Goal: Task Accomplishment & Management: Complete application form

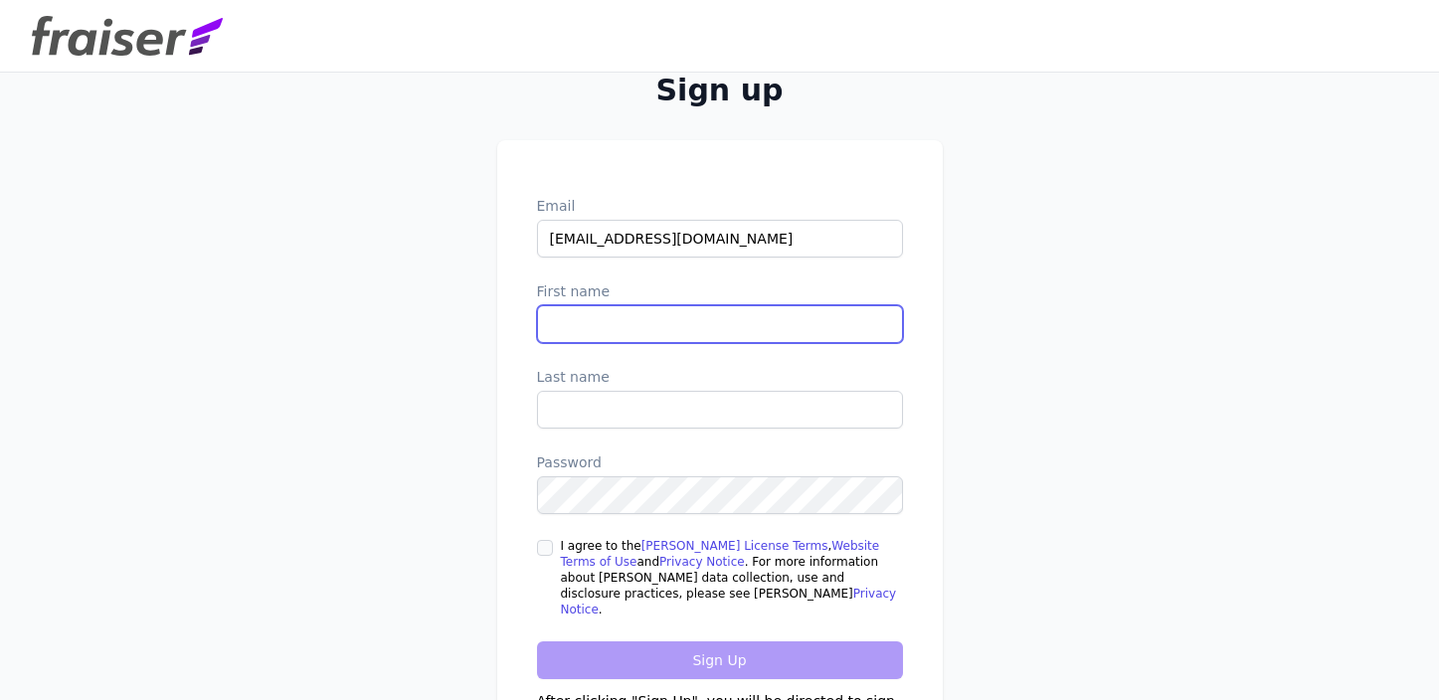
click at [767, 321] on input "First name" at bounding box center [720, 324] width 366 height 38
type input "Katy"
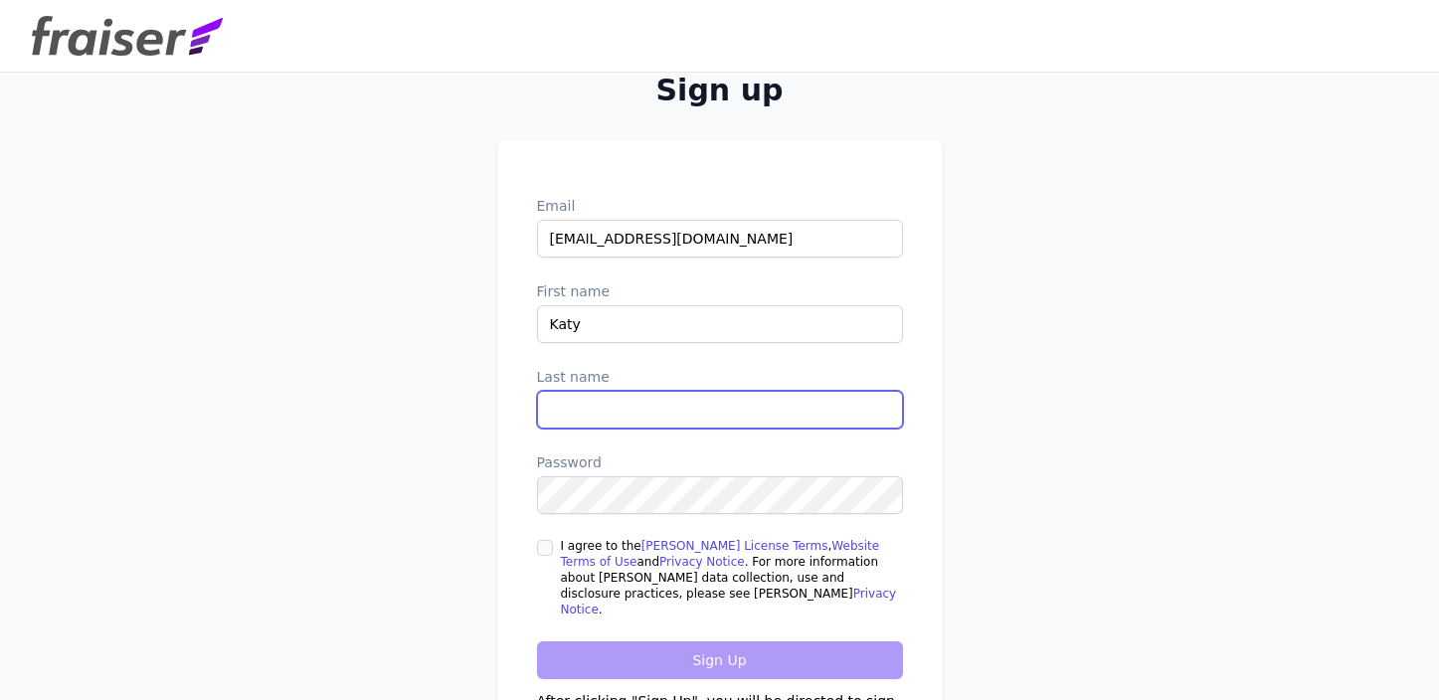
click at [744, 405] on input "Last name" at bounding box center [720, 410] width 366 height 38
type input "Watt"
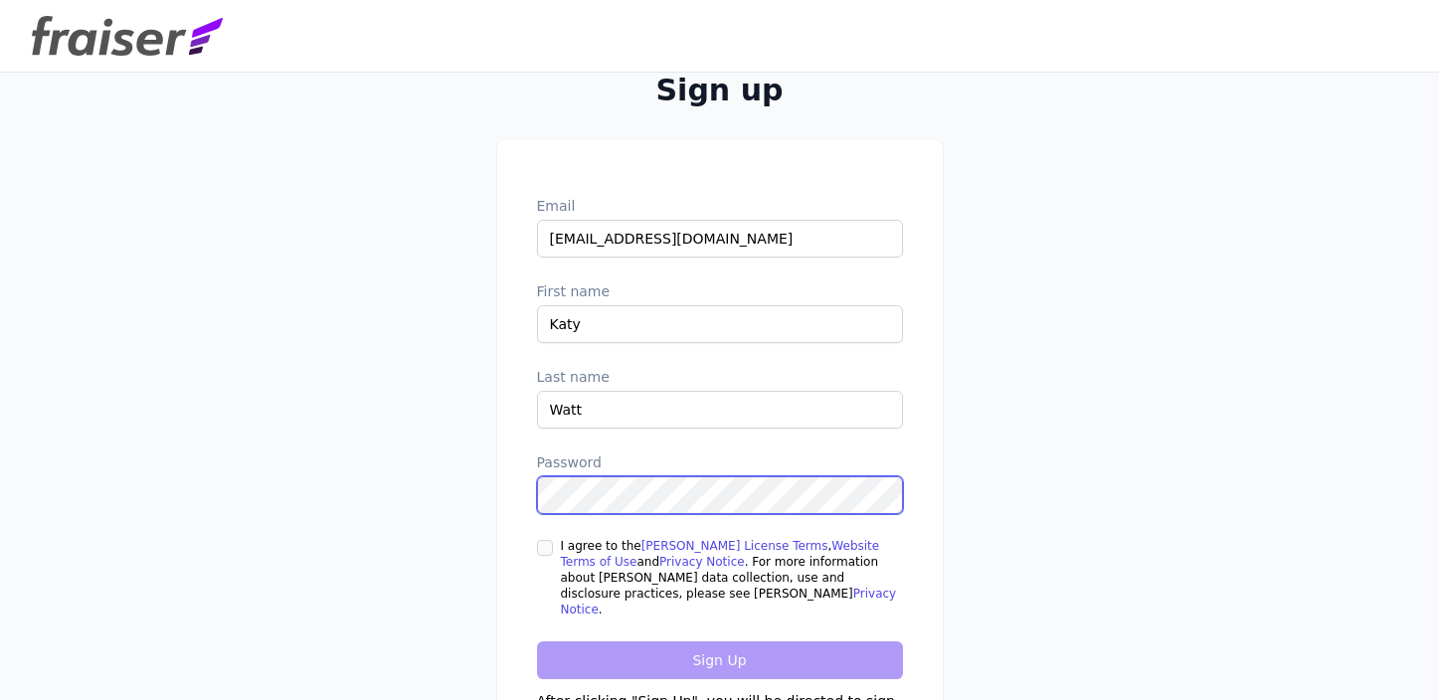
click at [0, 699] on com-1password-button at bounding box center [0, 700] width 0 height 0
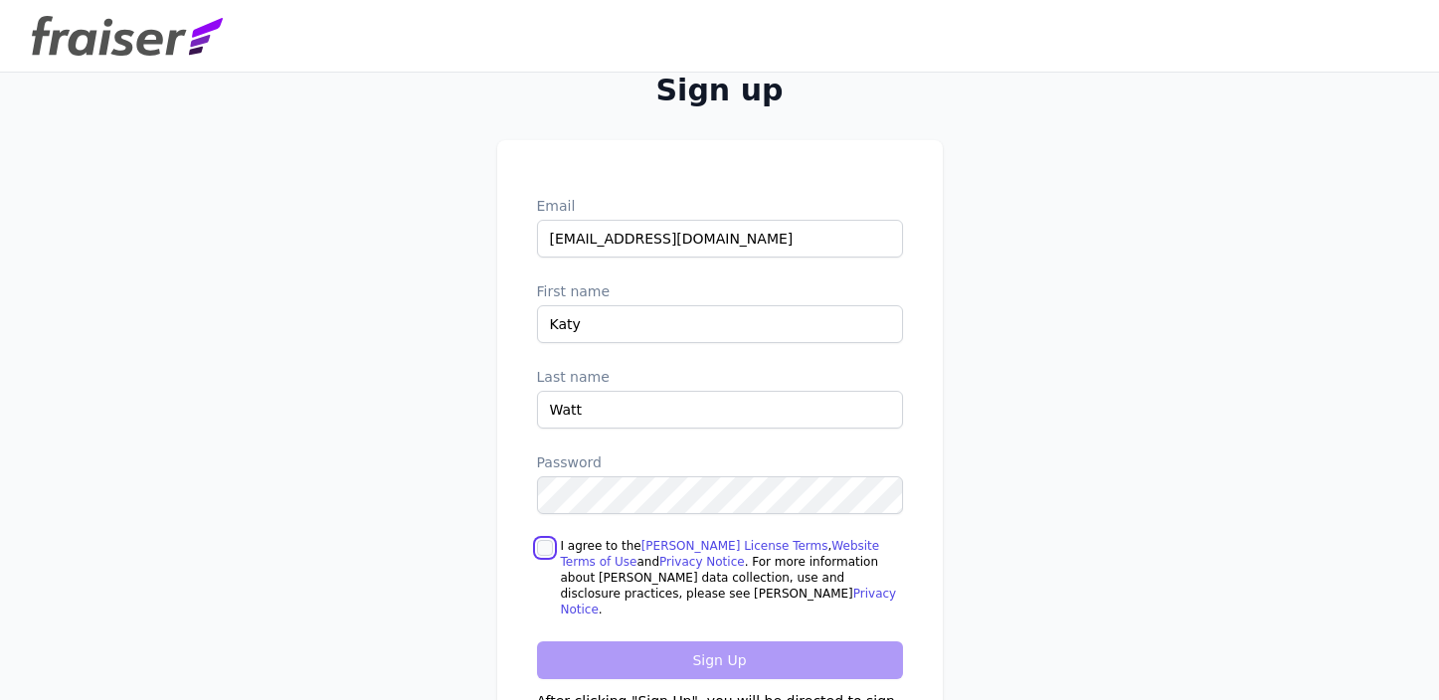
click at [546, 547] on input "I agree to the Fraiser License Terms , Website Terms of Use and Privacy Notice …" at bounding box center [545, 548] width 16 height 16
checkbox input "true"
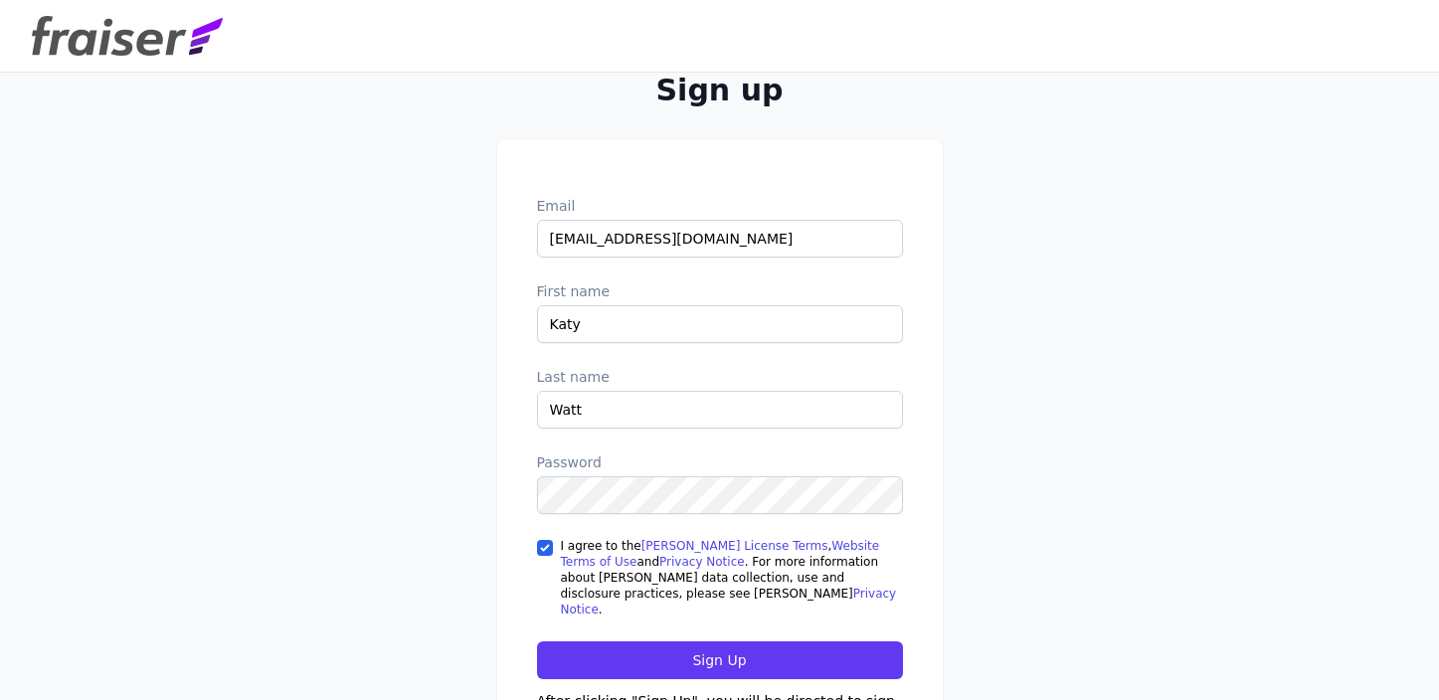
click at [470, 560] on div "Sign up Email kwatt@authentic.org First name Katy Last name Watt Password I agr…" at bounding box center [720, 436] width 1273 height 726
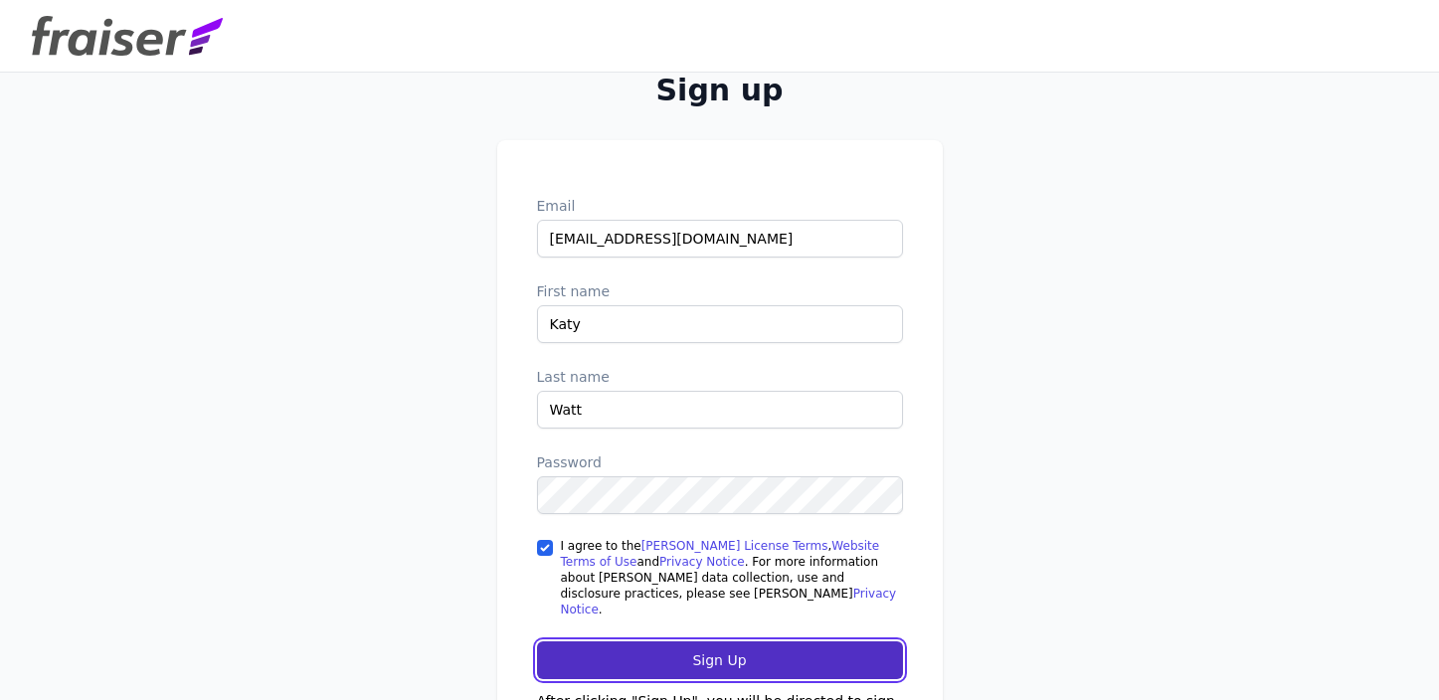
click at [655, 646] on input "Sign Up" at bounding box center [720, 660] width 366 height 38
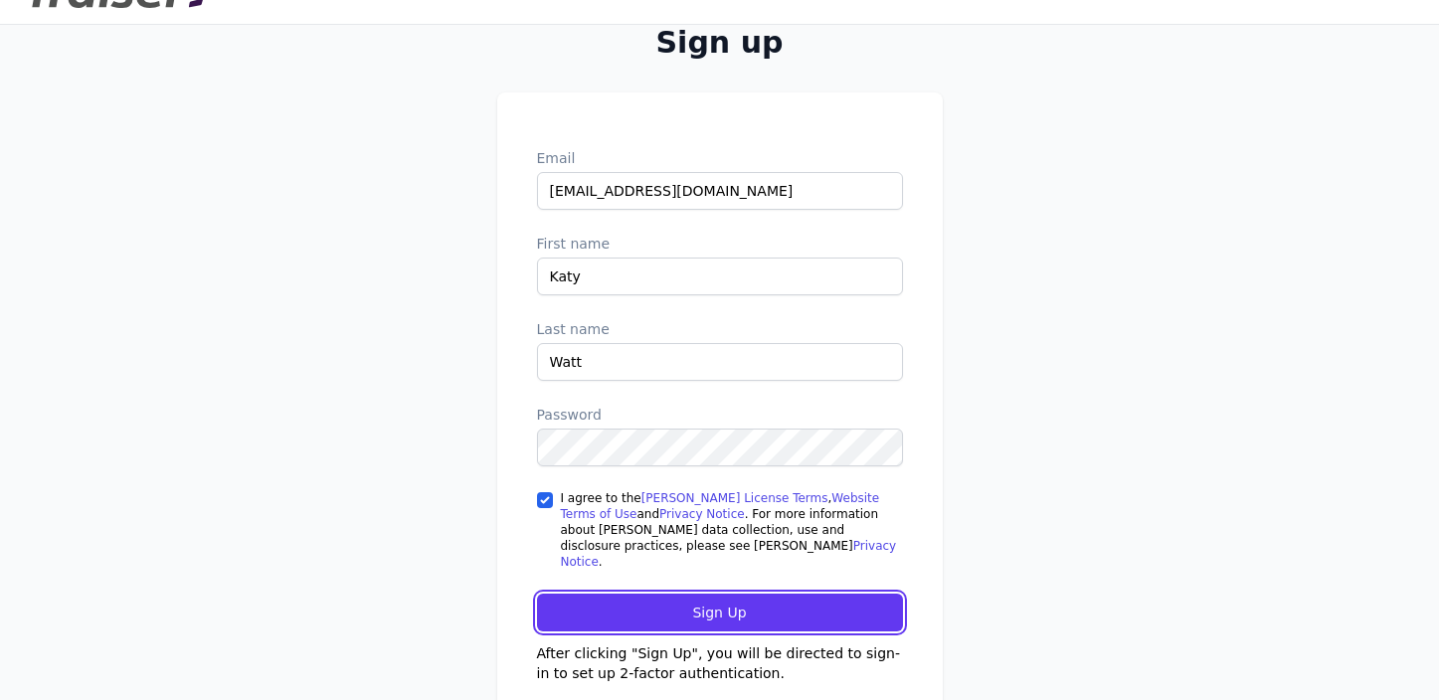
scroll to position [83, 0]
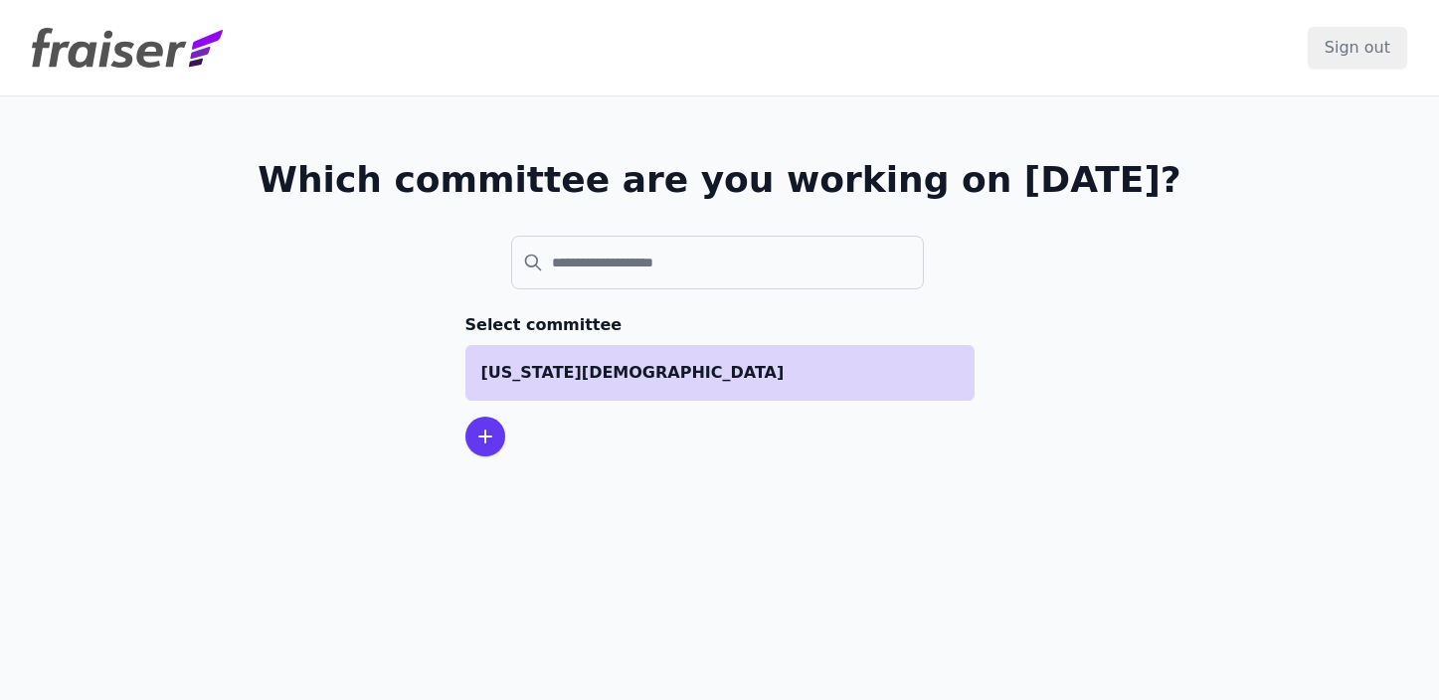
click at [837, 374] on p "[US_STATE][DEMOGRAPHIC_DATA]" at bounding box center [719, 373] width 477 height 24
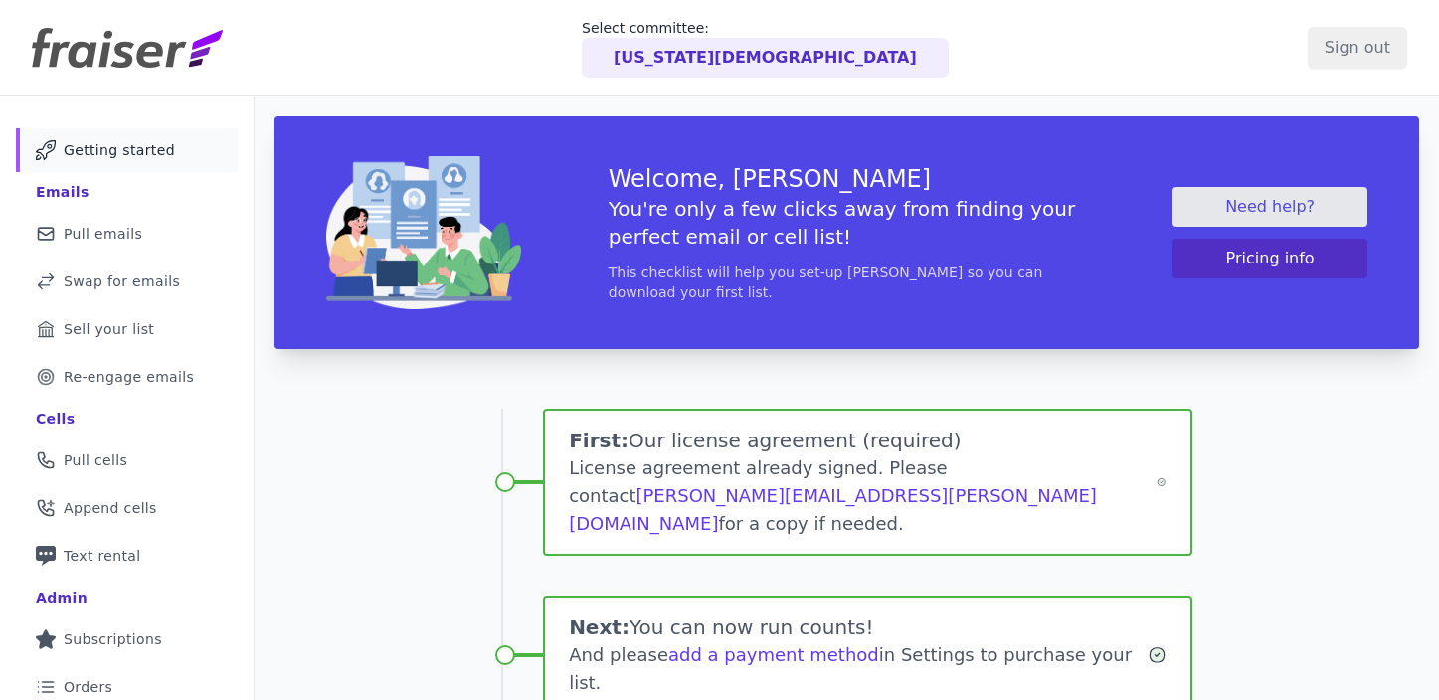
click at [122, 145] on span "Getting started" at bounding box center [119, 150] width 111 height 20
click at [124, 41] on img at bounding box center [127, 48] width 191 height 40
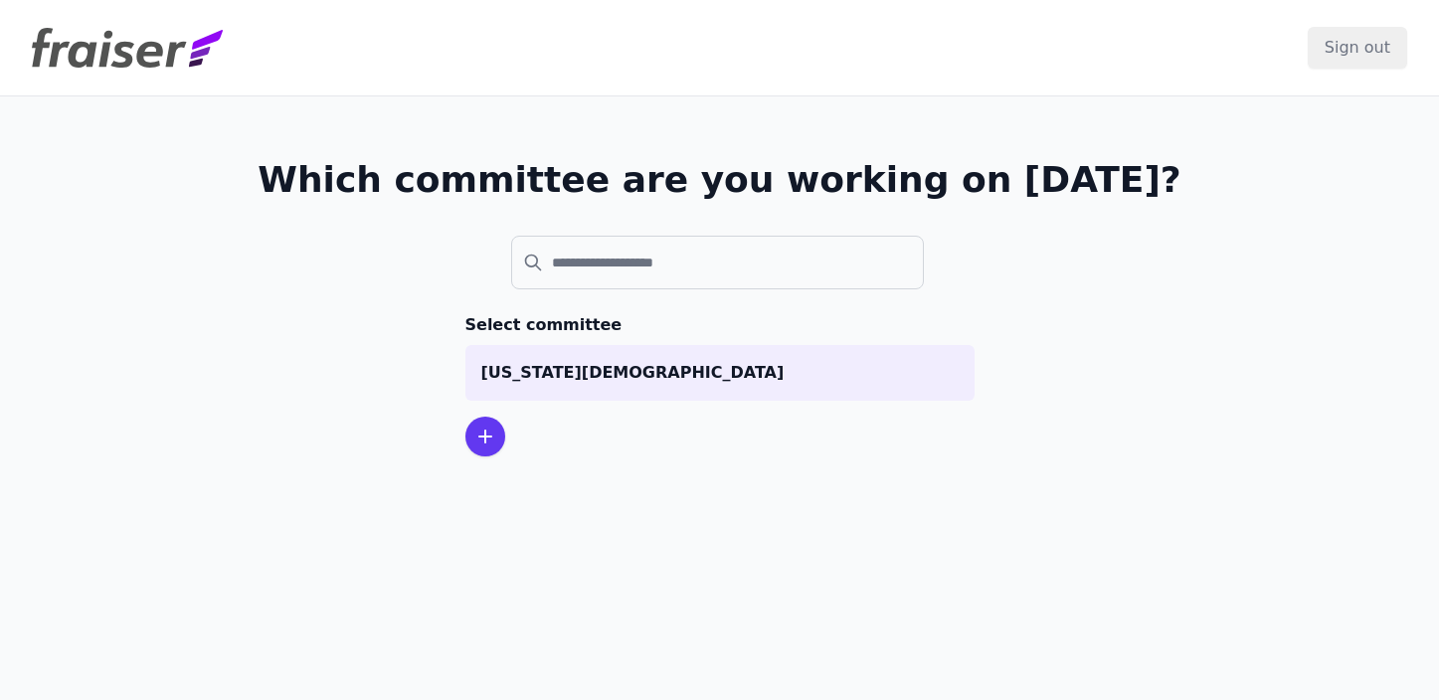
click at [177, 45] on img at bounding box center [127, 48] width 191 height 40
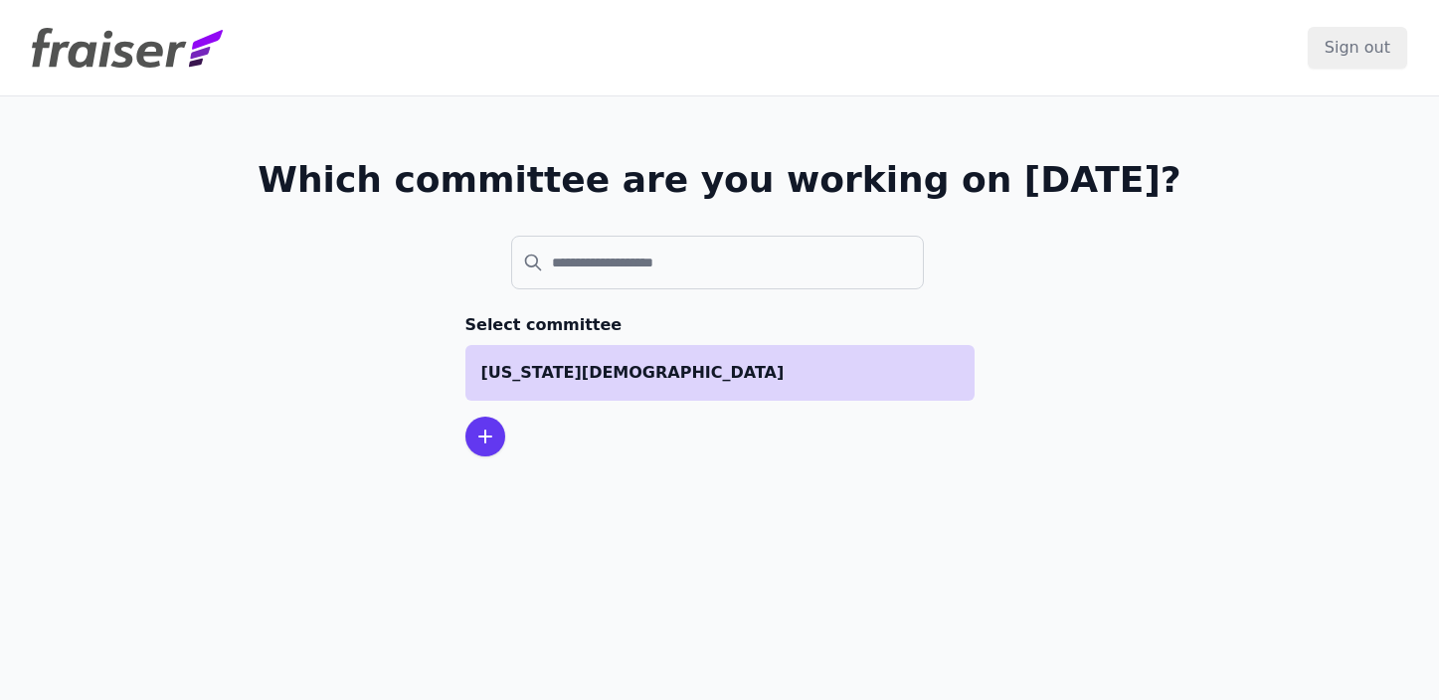
click at [652, 382] on p "[US_STATE][DEMOGRAPHIC_DATA]" at bounding box center [719, 373] width 477 height 24
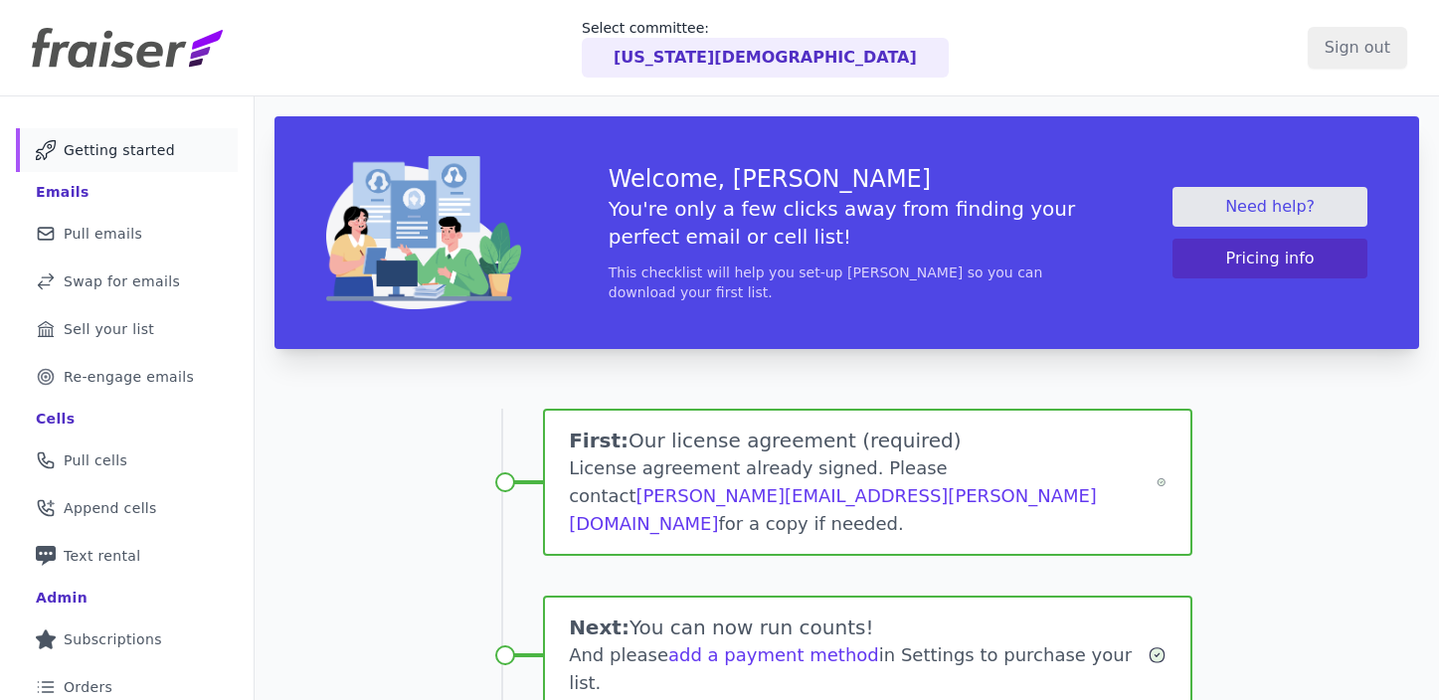
scroll to position [1, 0]
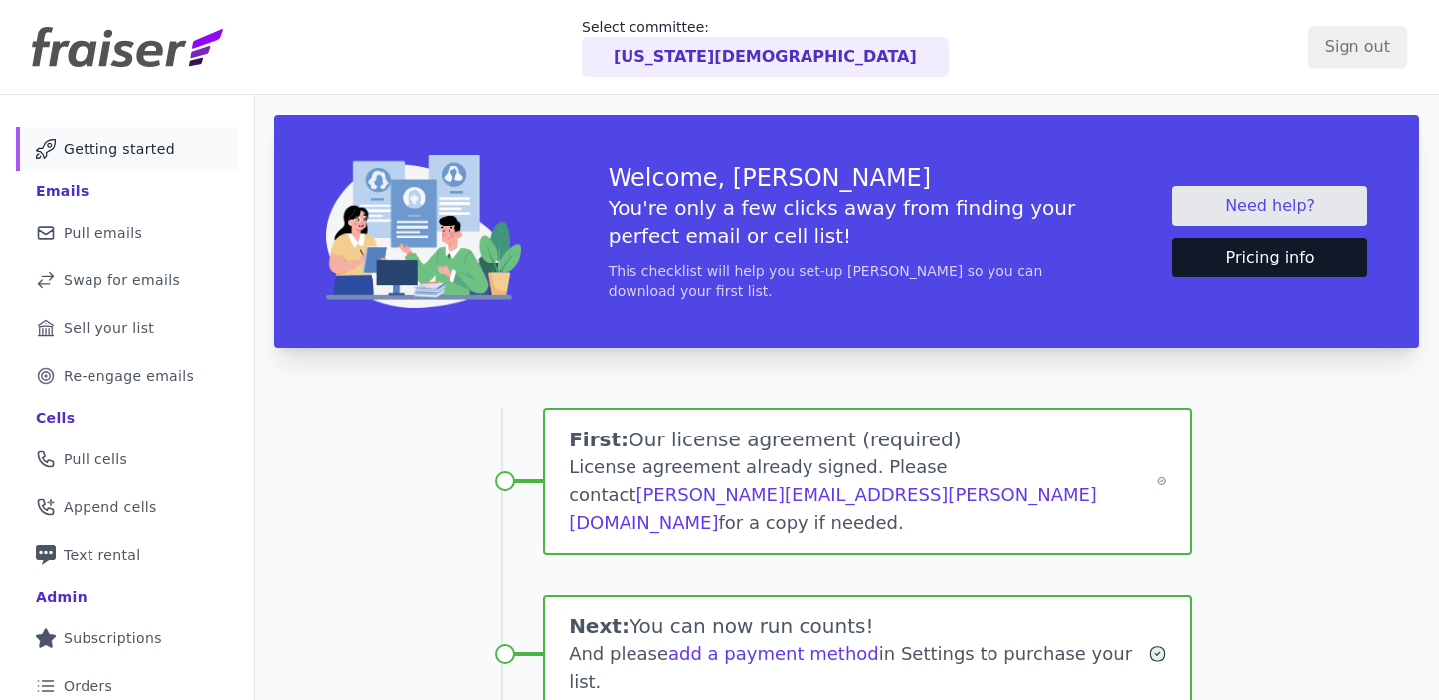
click at [1265, 265] on button "Pricing info" at bounding box center [1269, 258] width 195 height 40
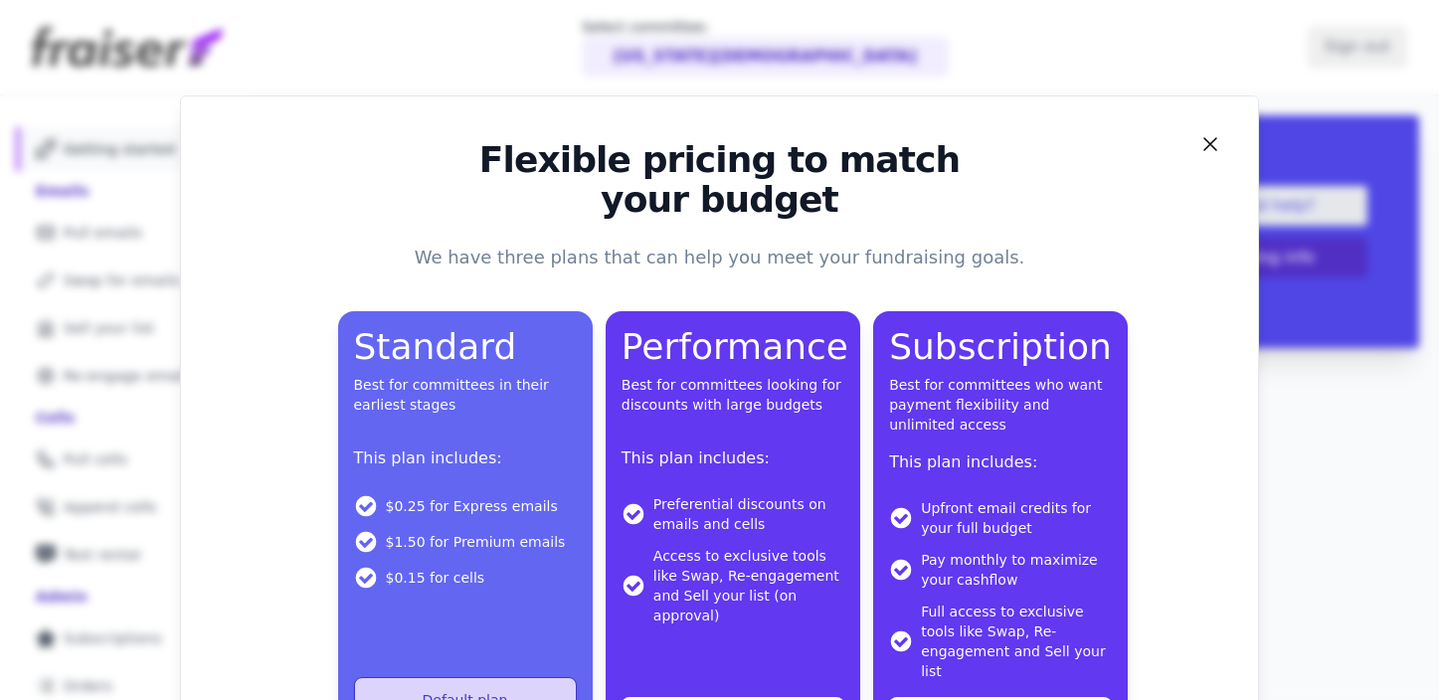
scroll to position [78, 0]
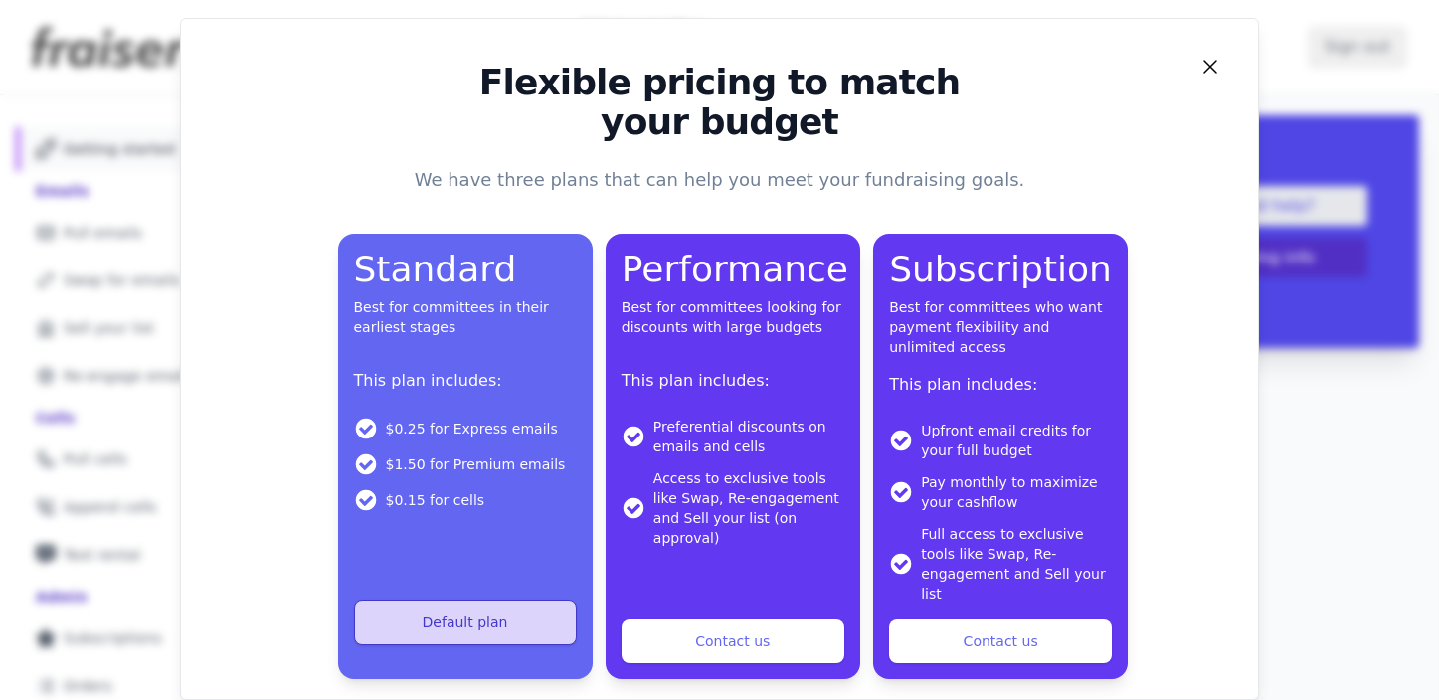
click at [1210, 69] on icon "Close" at bounding box center [1210, 67] width 24 height 24
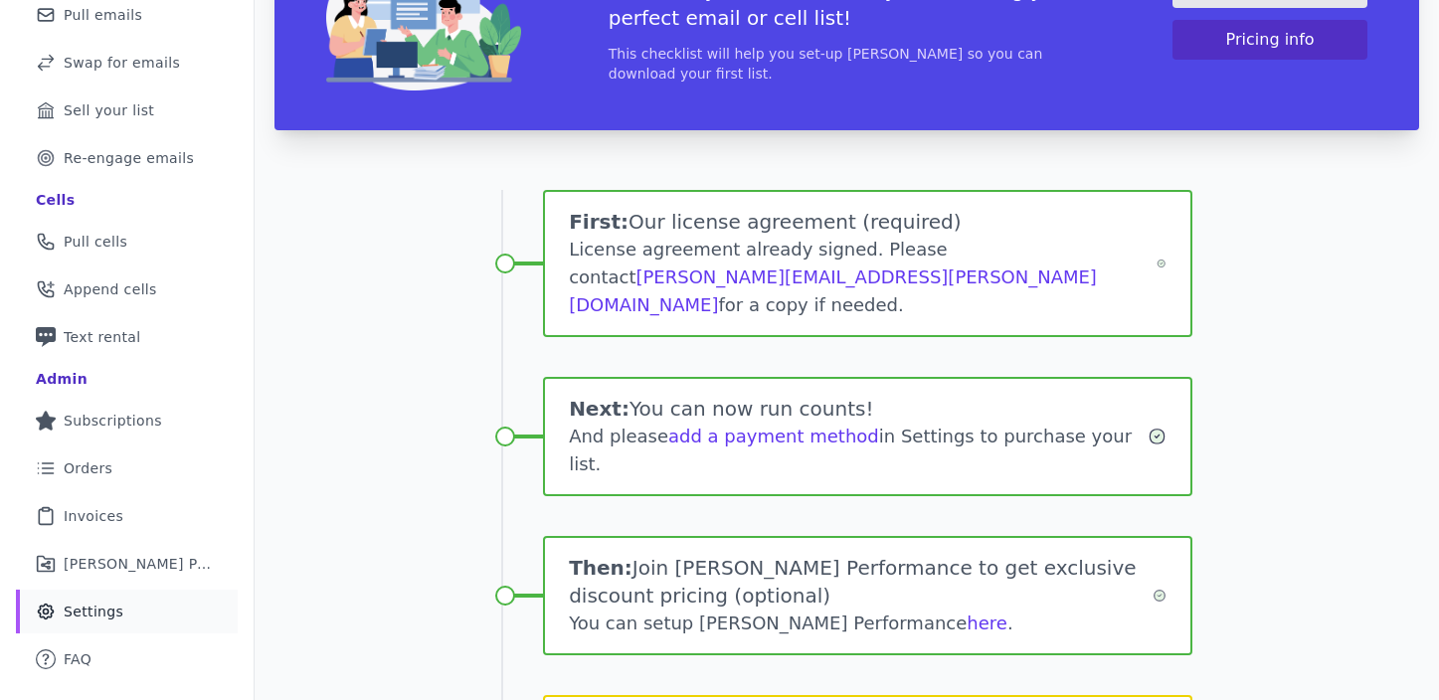
scroll to position [0, 0]
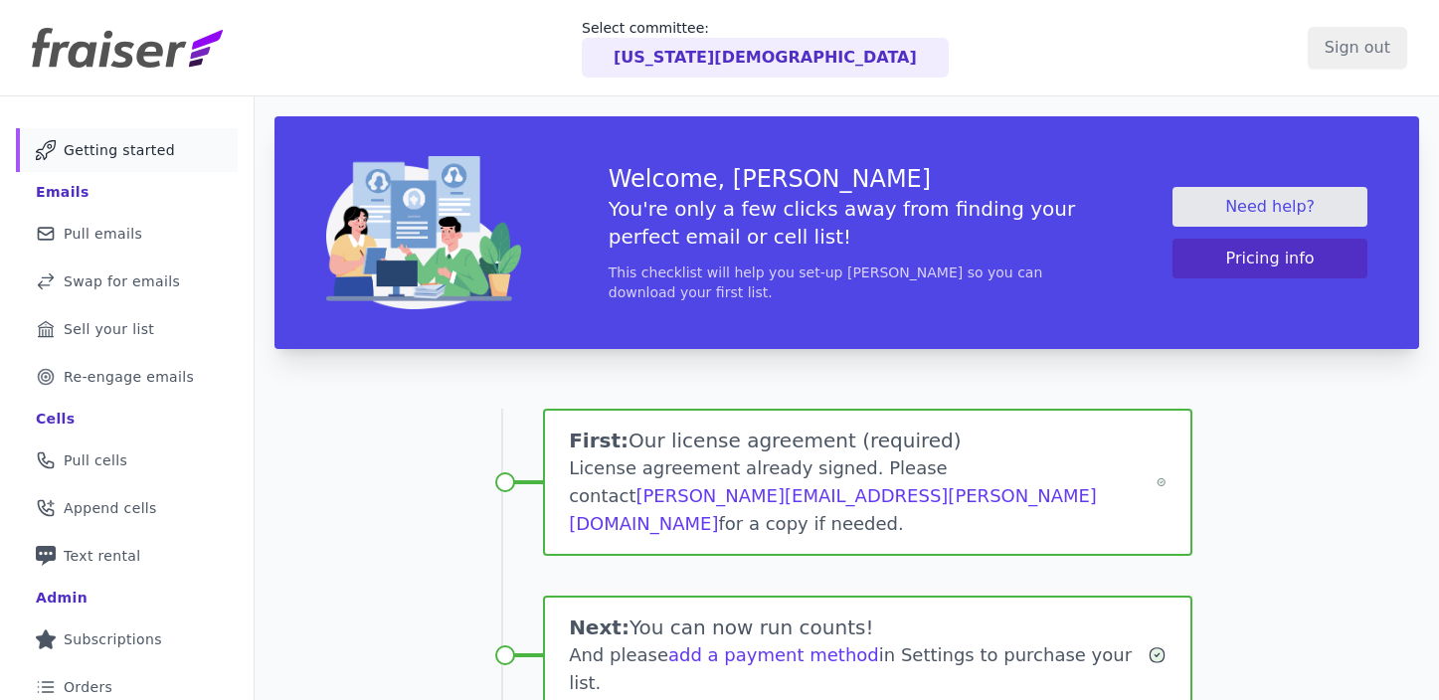
click at [110, 150] on span "Getting started" at bounding box center [119, 150] width 111 height 20
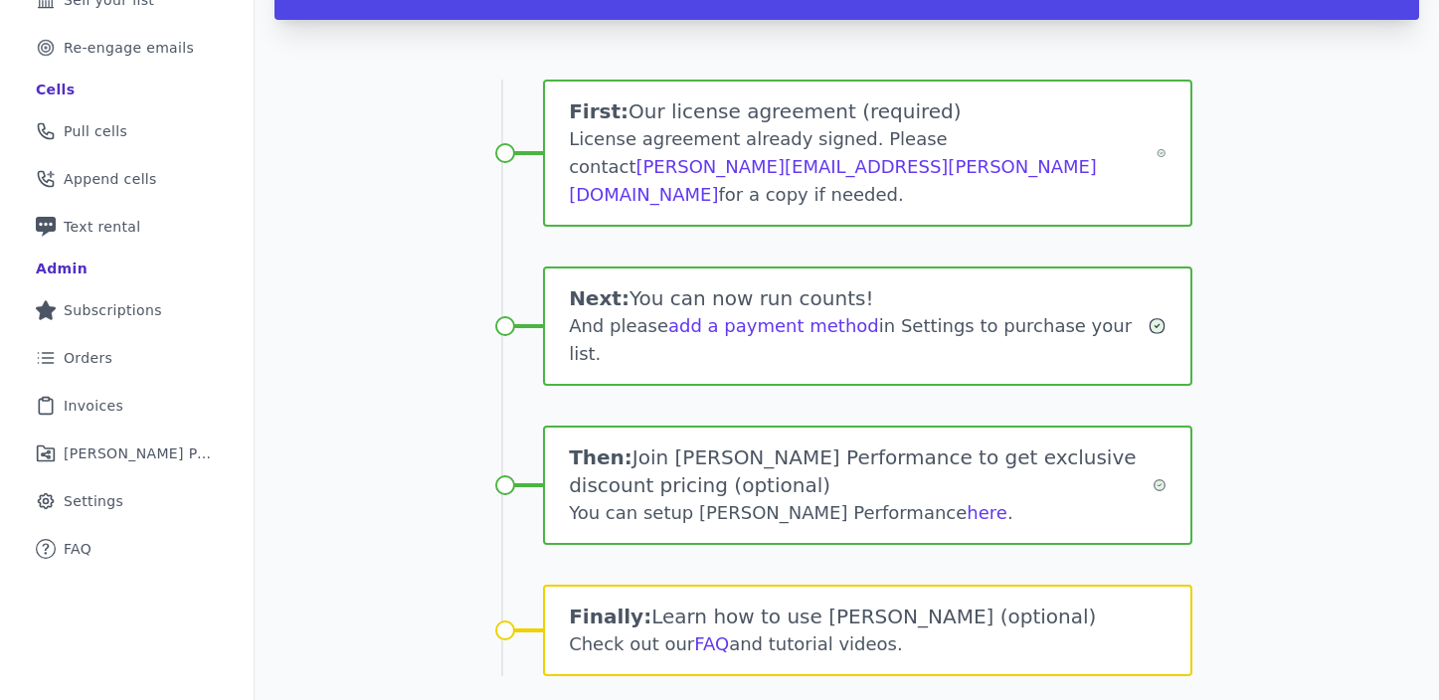
click at [848, 630] on div "Check out our FAQ and tutorial videos." at bounding box center [868, 644] width 598 height 28
click at [706, 633] on link "FAQ" at bounding box center [711, 643] width 35 height 21
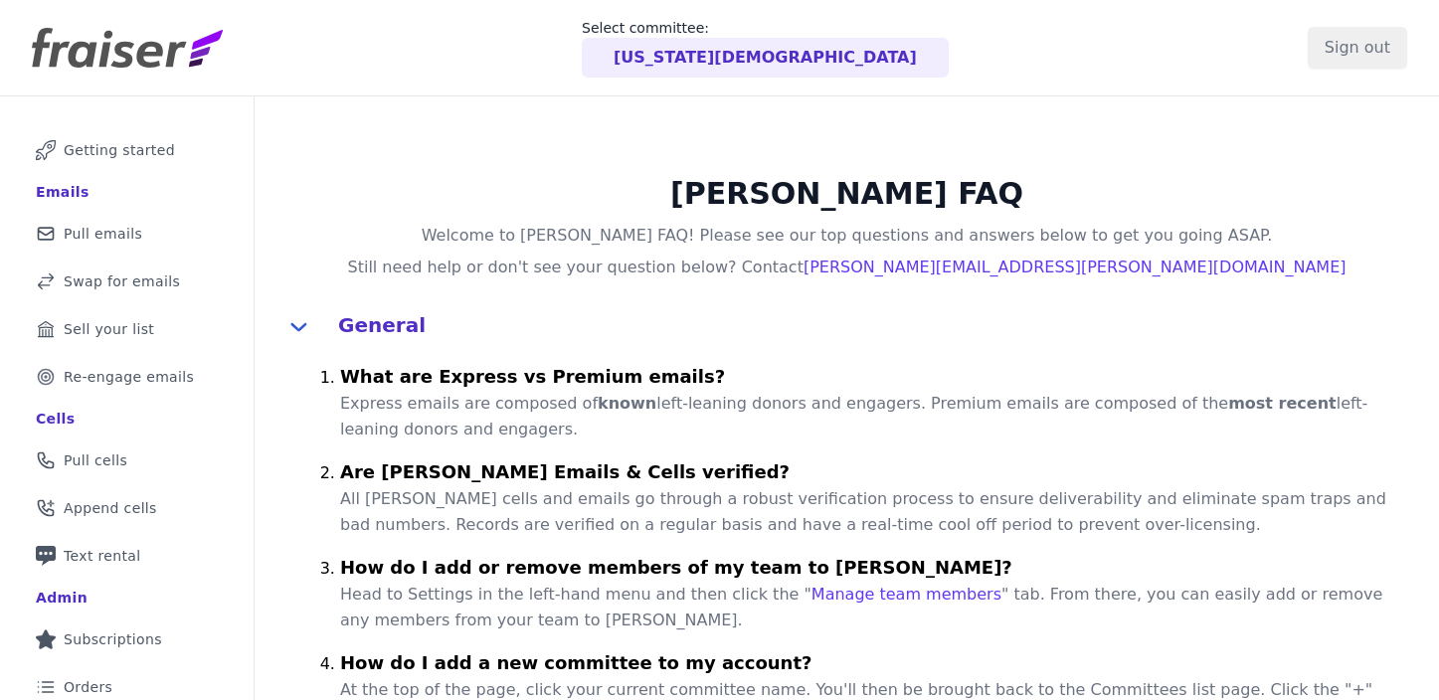
click at [62, 190] on div "Emails" at bounding box center [63, 192] width 54 height 20
click at [134, 23] on header "Select committee: Arizona Democratic Party Sign out" at bounding box center [719, 48] width 1439 height 96
click at [128, 52] on img at bounding box center [127, 48] width 191 height 40
